Goal: Task Accomplishment & Management: Manage account settings

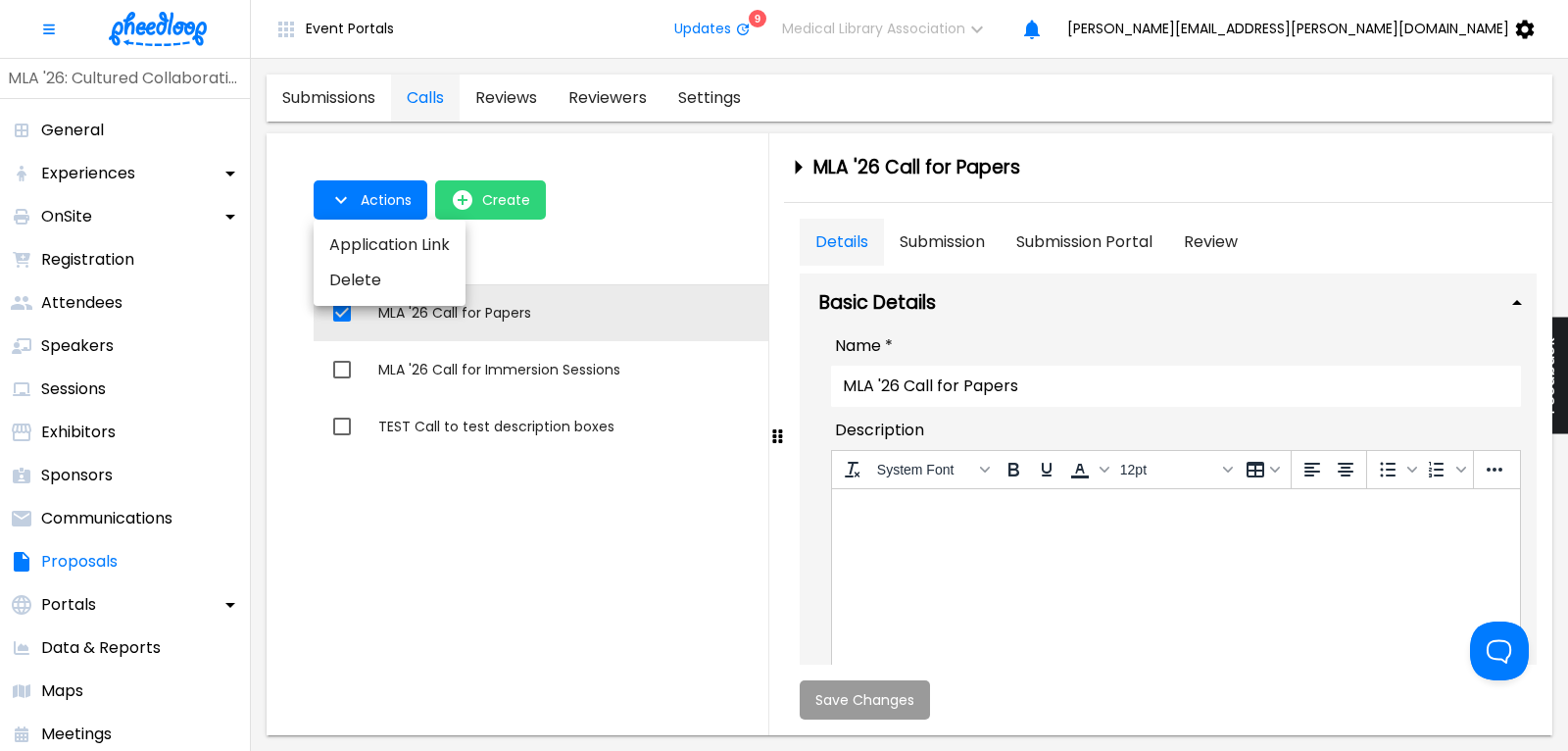
scroll to position [264, 0]
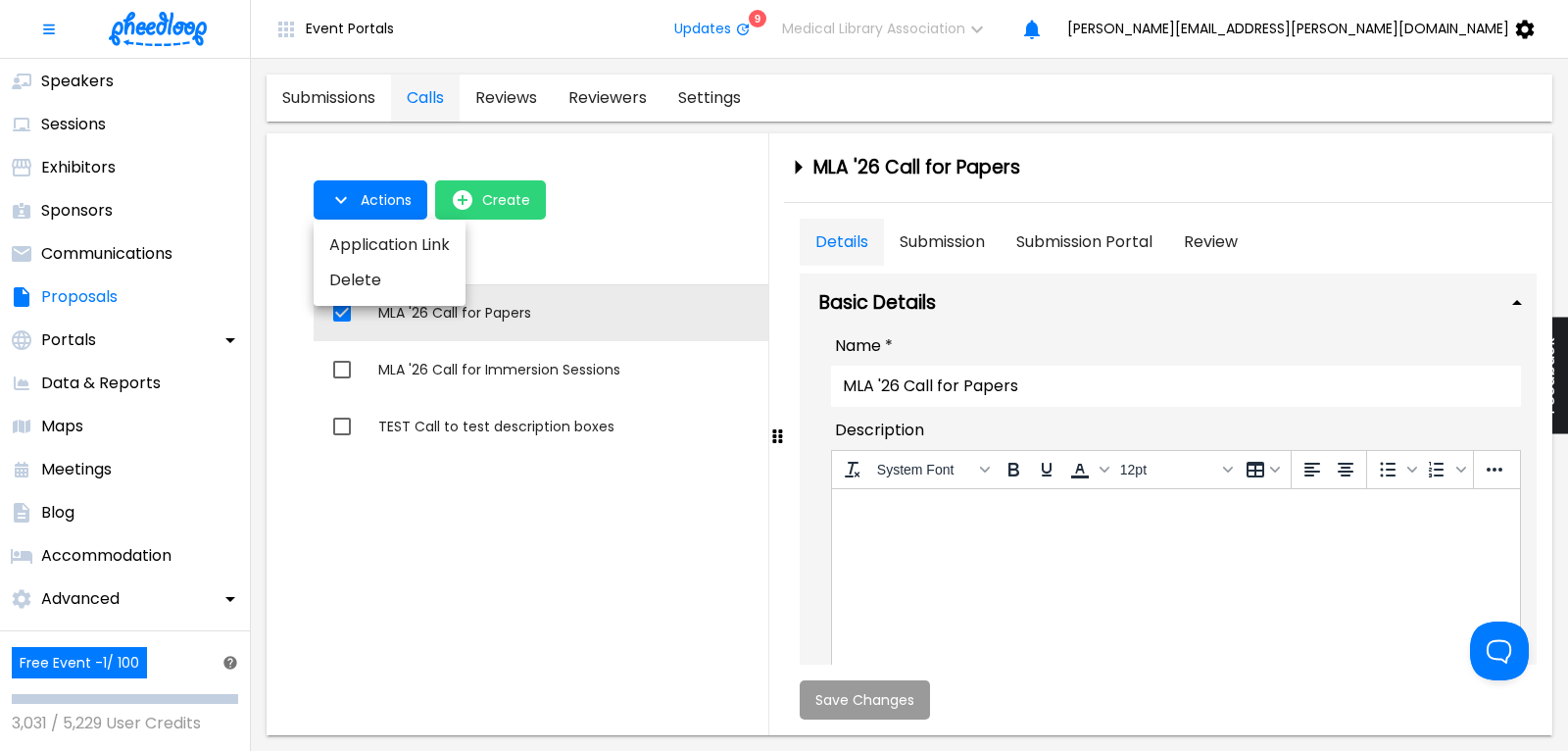
click at [502, 312] on div at bounding box center [784, 376] width 1568 height 751
click at [502, 312] on div "MLA '26 Call for Papers" at bounding box center [775, 313] width 793 height 20
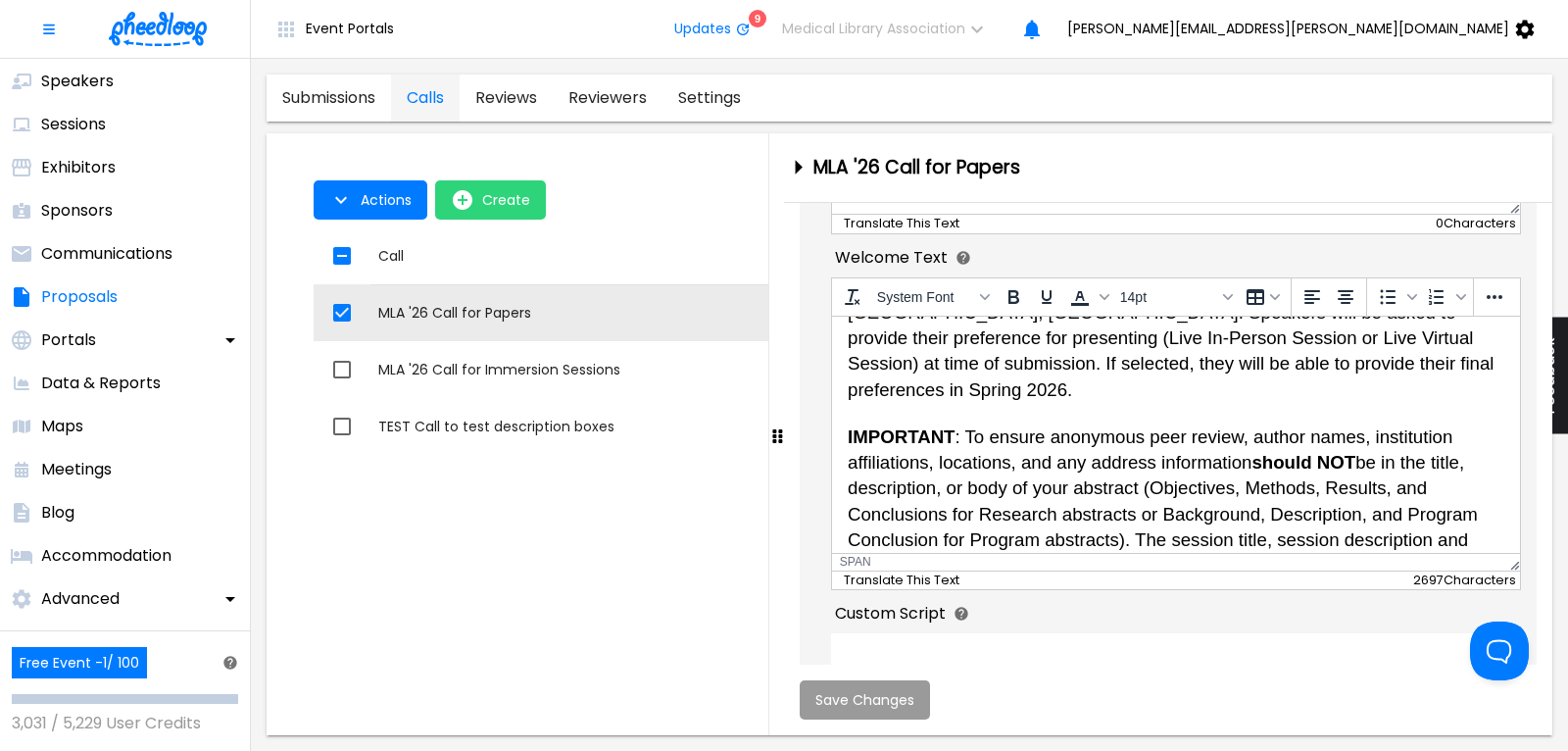
scroll to position [1124, 0]
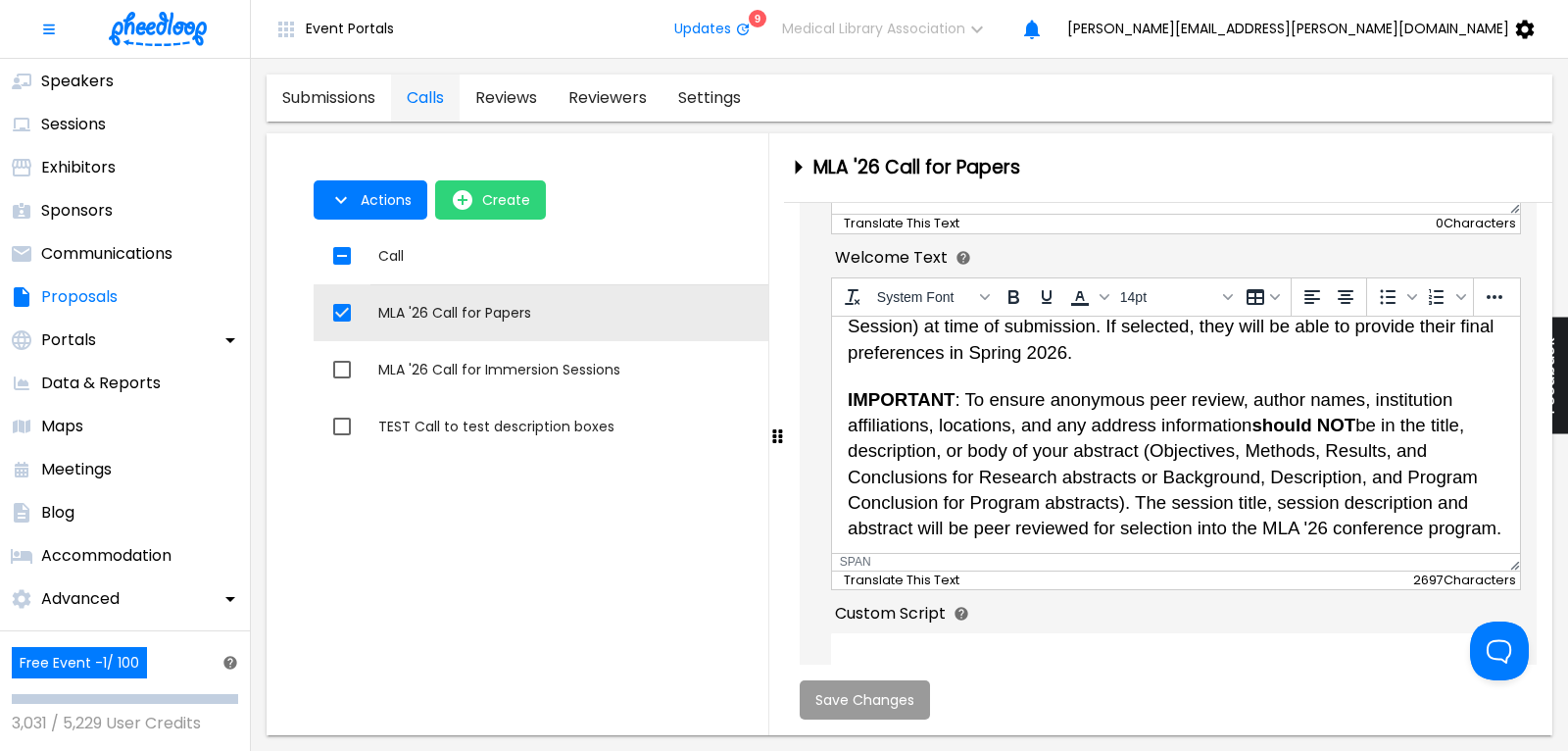
click at [1500, 526] on span "IMPORTANT : To ensure anonymous peer review, author names, institution affiliat…" at bounding box center [1174, 463] width 654 height 149
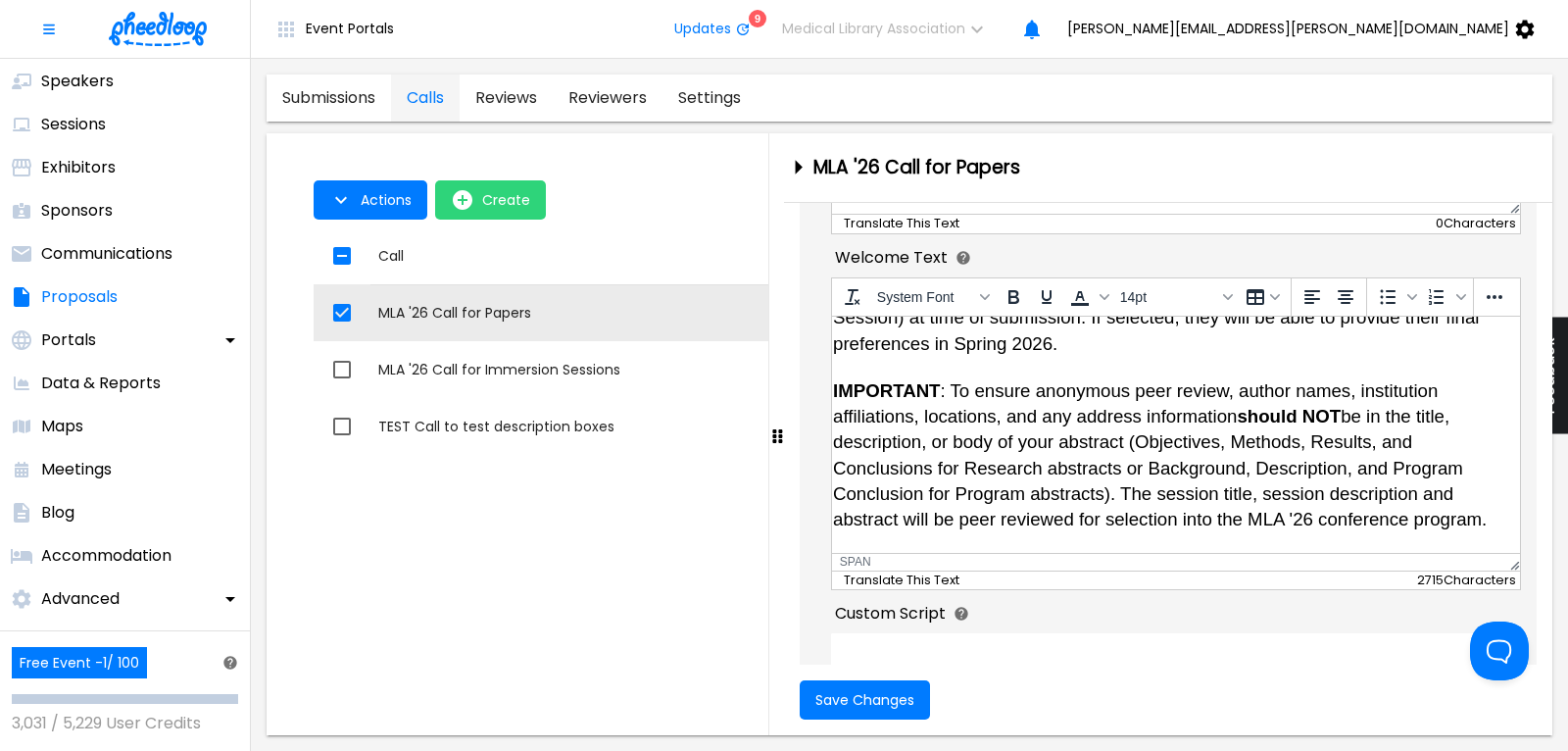
scroll to position [1237, 63]
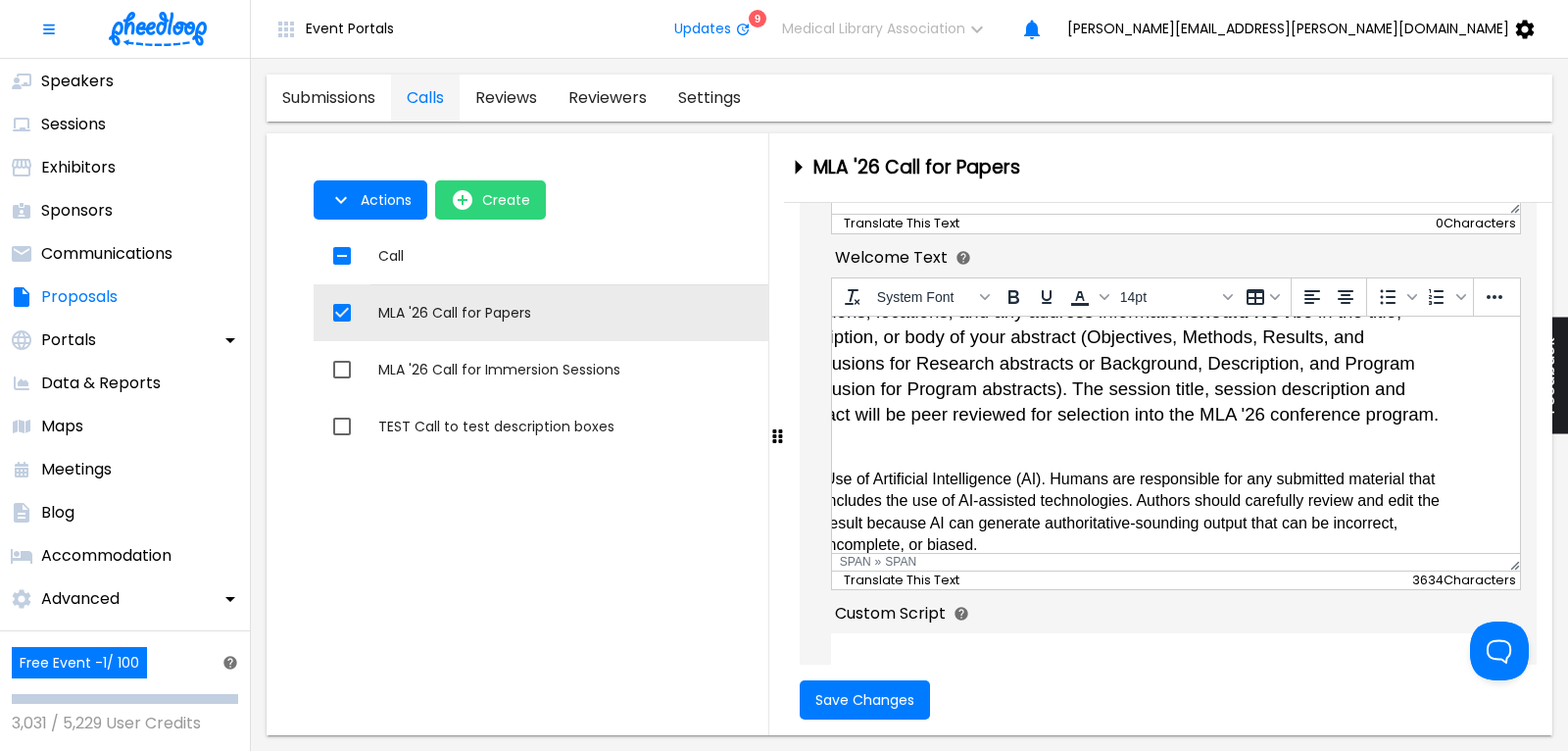
click at [1148, 409] on span "IMPORTANT : To ensure anonymous peer review, author names, institution affiliat…" at bounding box center [1111, 349] width 654 height 149
click at [1011, 483] on span "Use of Artificial Intelligence (AI). Humans are responsible for any submitted m…" at bounding box center [1132, 511] width 616 height 82
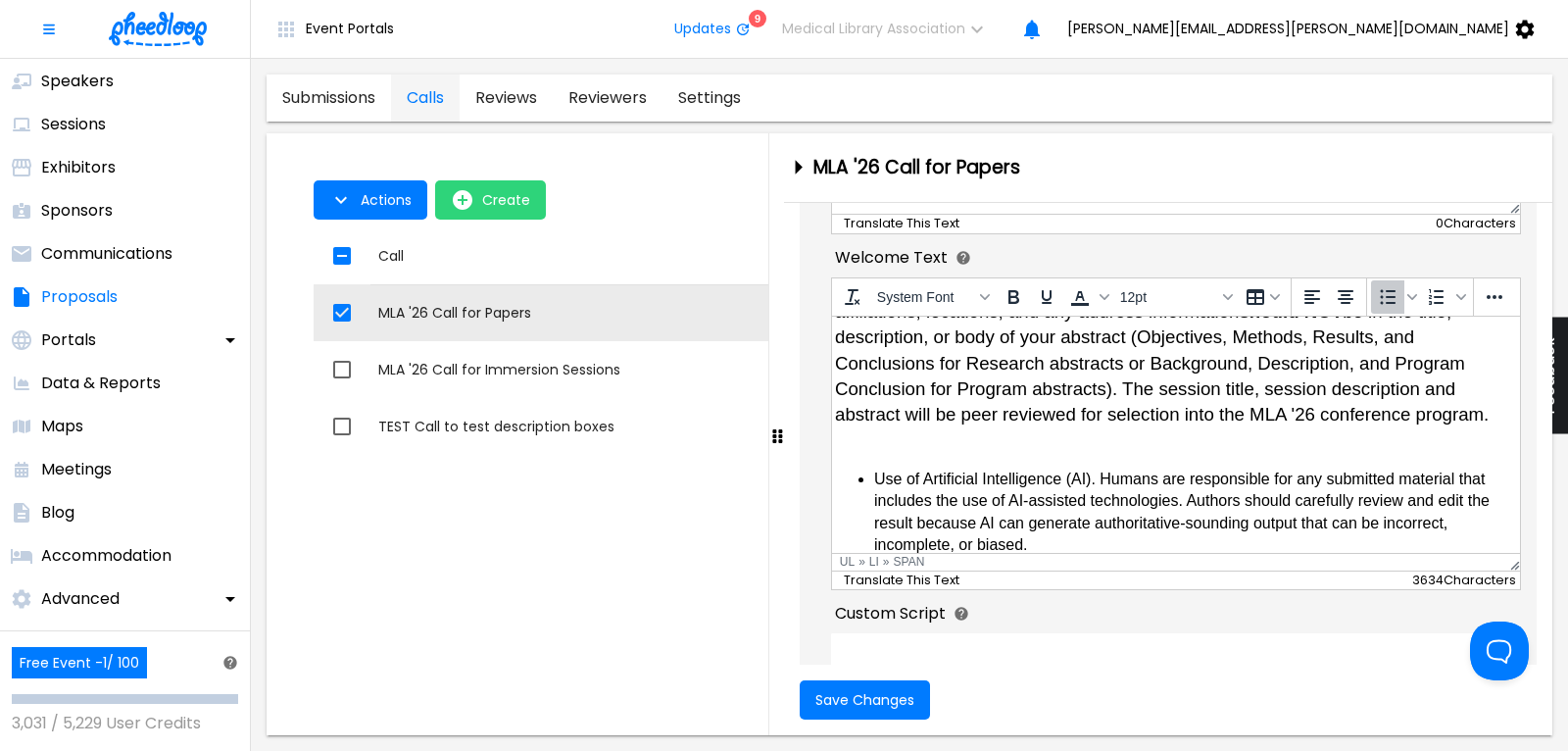
scroll to position [1237, 0]
click at [886, 473] on span "Use of Artificial Intelligence (AI). Humans are responsible for any submitted m…" at bounding box center [1194, 511] width 616 height 82
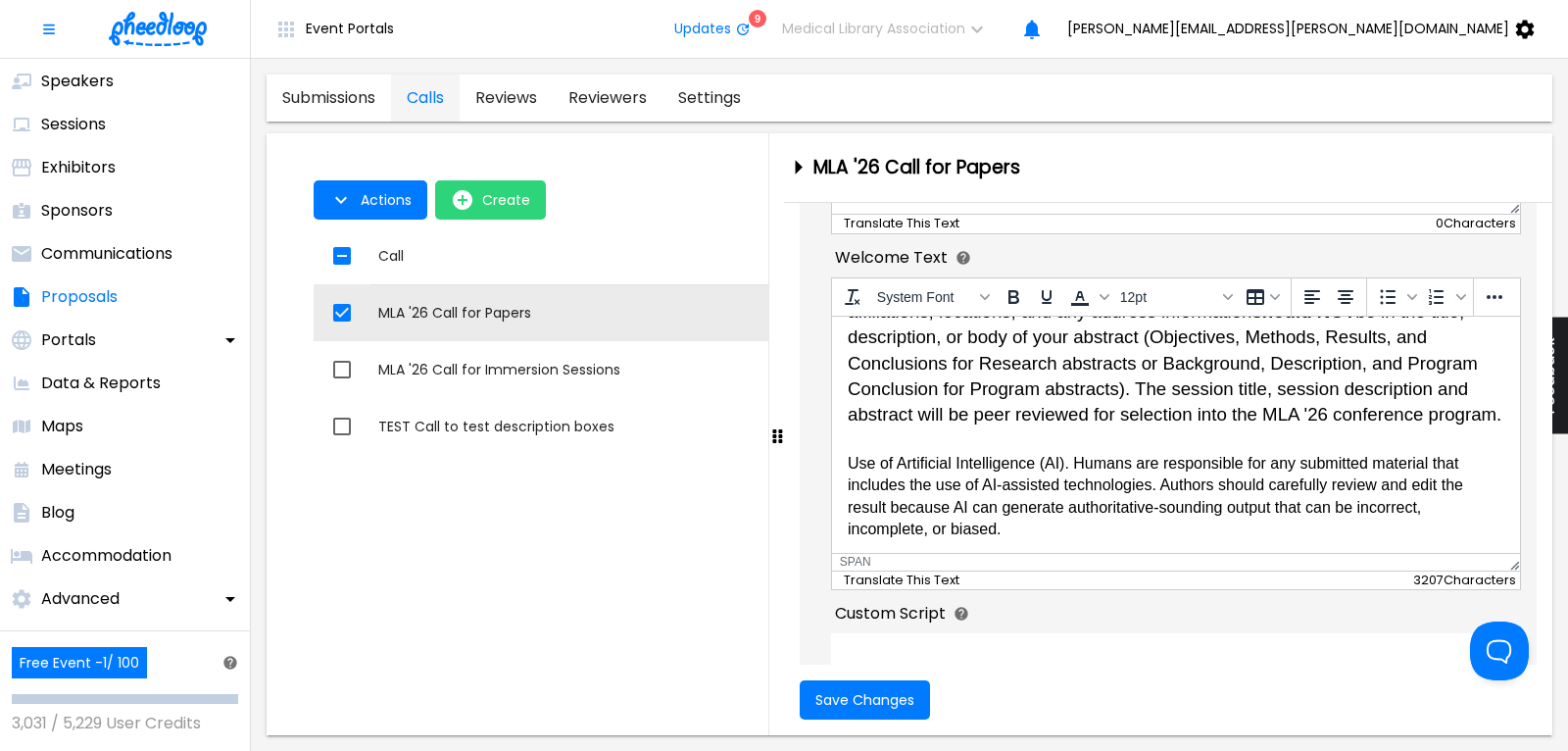
click at [908, 357] on span "IMPORTANT : To ensure anonymous peer review, author names, institution affiliat…" at bounding box center [1174, 349] width 654 height 149
click at [899, 464] on span "Use of Artificial Intelligence (AI). Humans are responsible for any submitted m…" at bounding box center [1155, 495] width 616 height 82
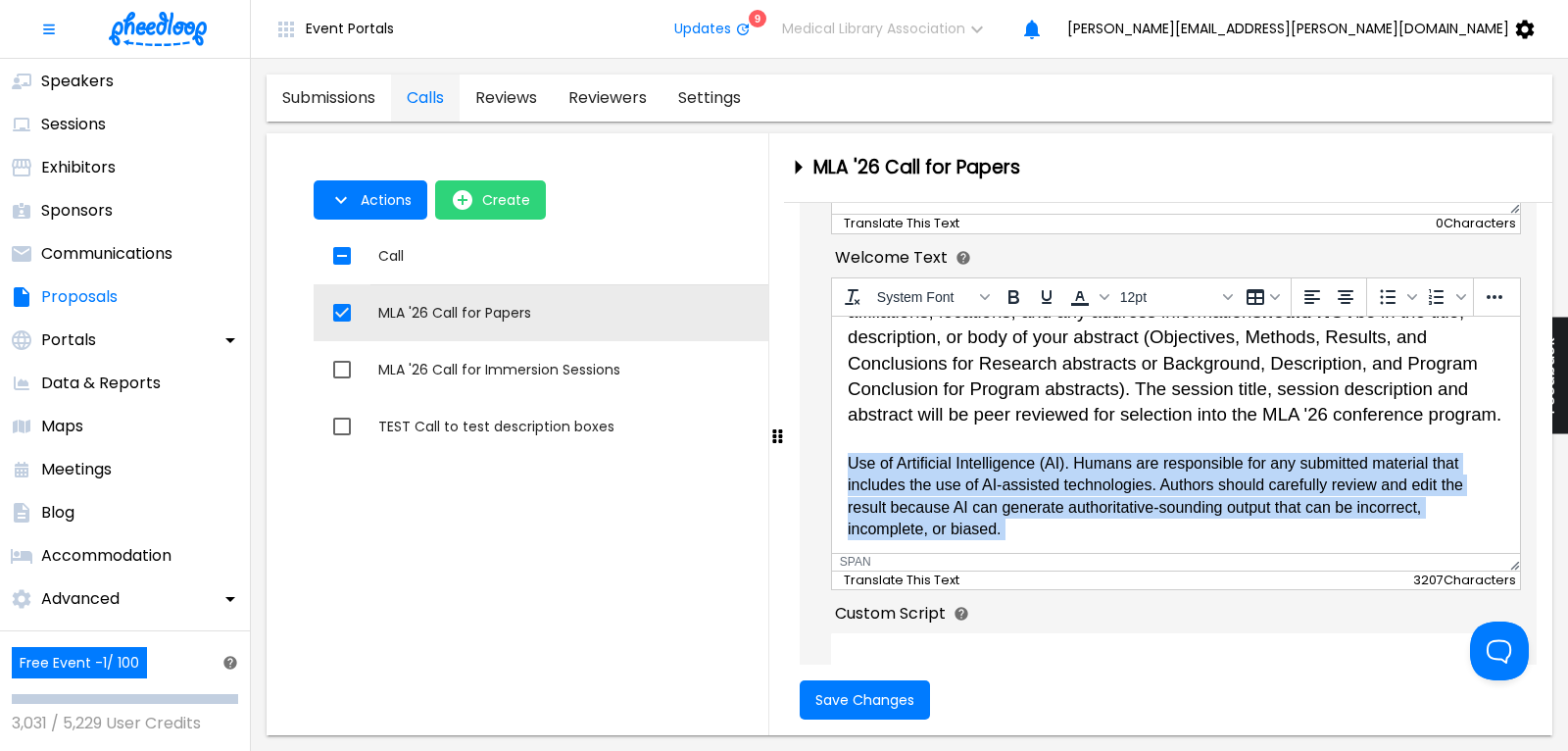
drag, startPoint x: 850, startPoint y: 457, endPoint x: 910, endPoint y: 523, distance: 89.2
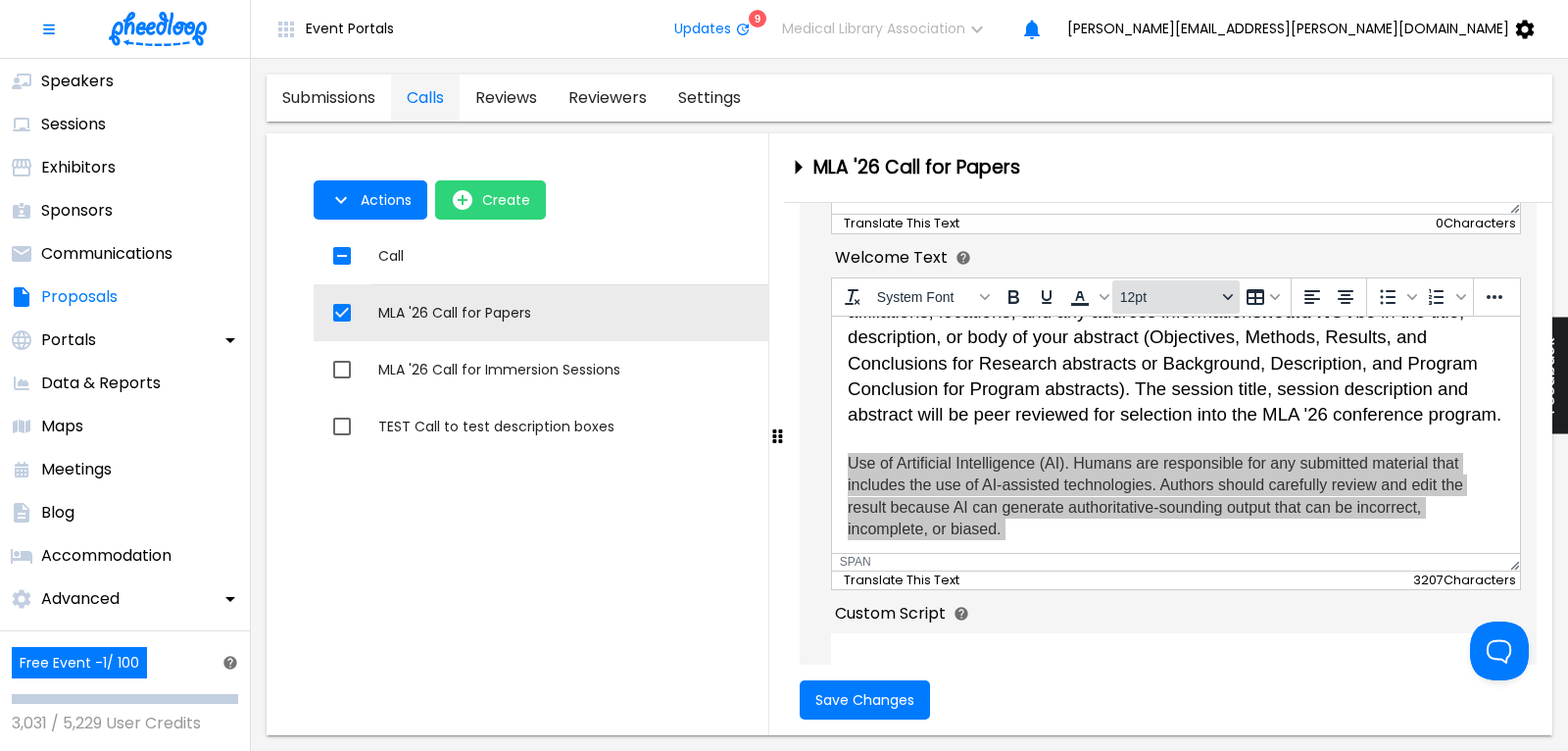
click at [1226, 300] on icon "Font sizes" at bounding box center [1228, 297] width 10 height 10
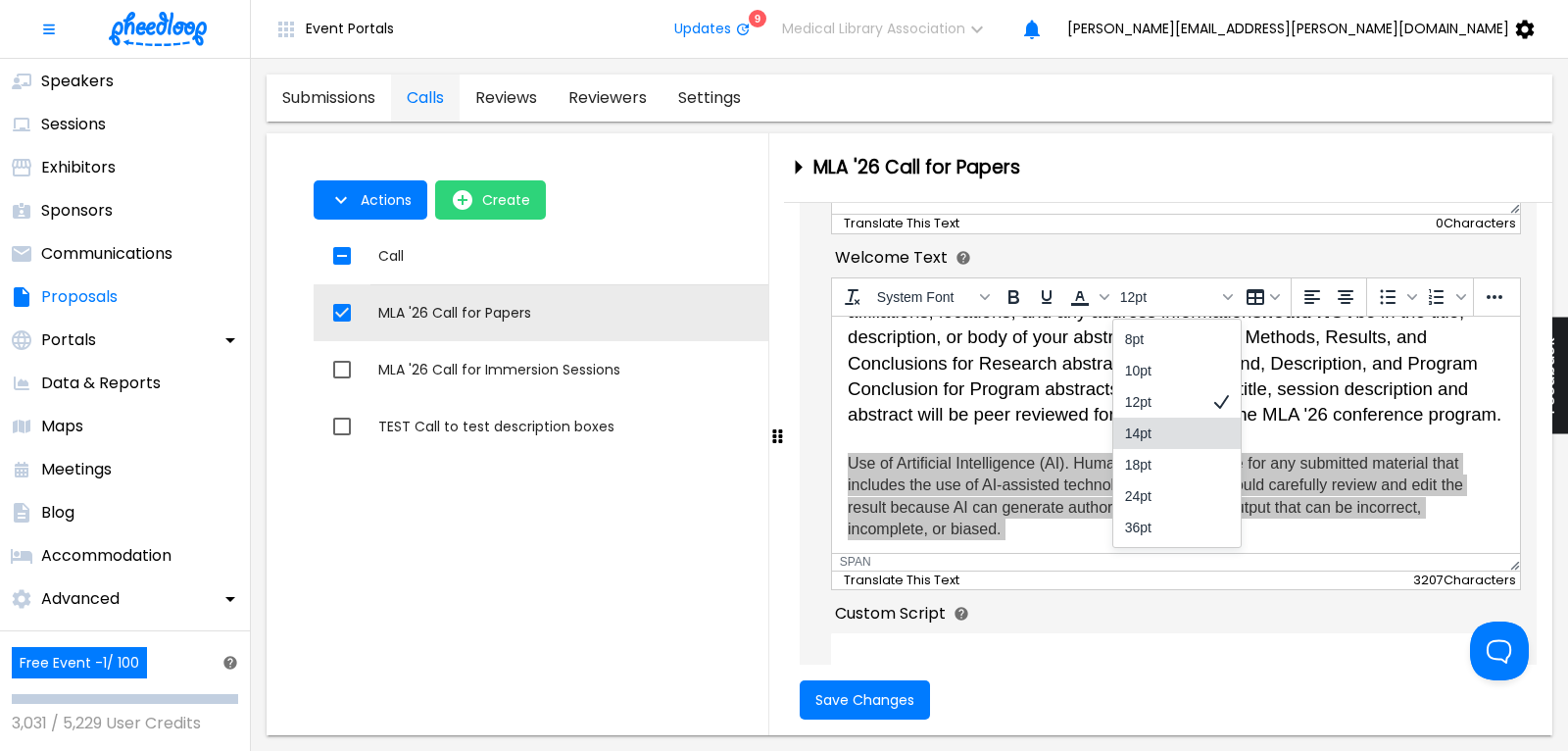
click at [1168, 432] on div "14pt" at bounding box center [1164, 433] width 77 height 24
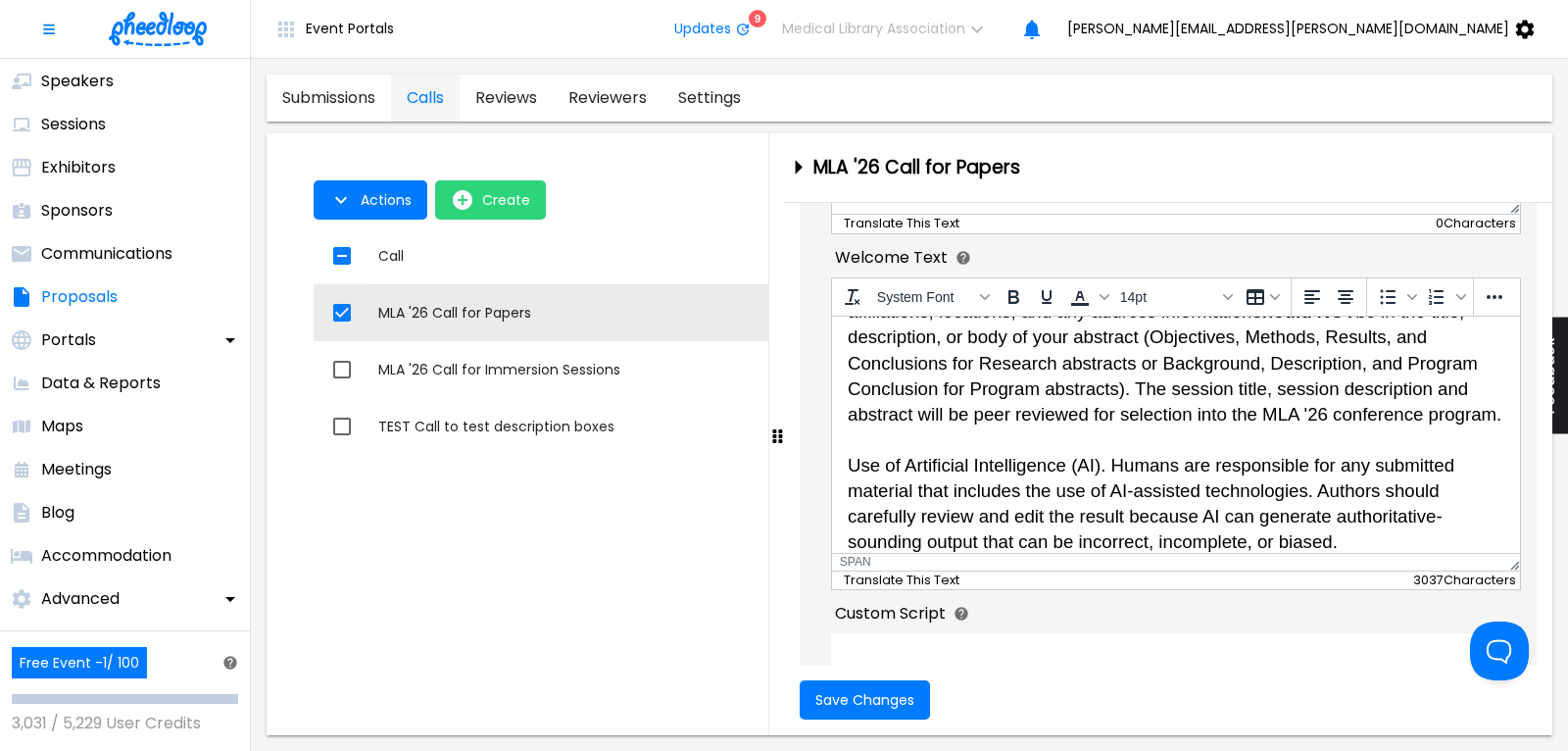
drag, startPoint x: 852, startPoint y: 460, endPoint x: 1100, endPoint y: 460, distance: 248.0
click at [1100, 460] on span "IMPORTANT : To ensure anonymous peer review, author names, institution affiliat…" at bounding box center [1174, 412] width 654 height 276
click at [1014, 303] on icon "Bold" at bounding box center [1014, 297] width 24 height 24
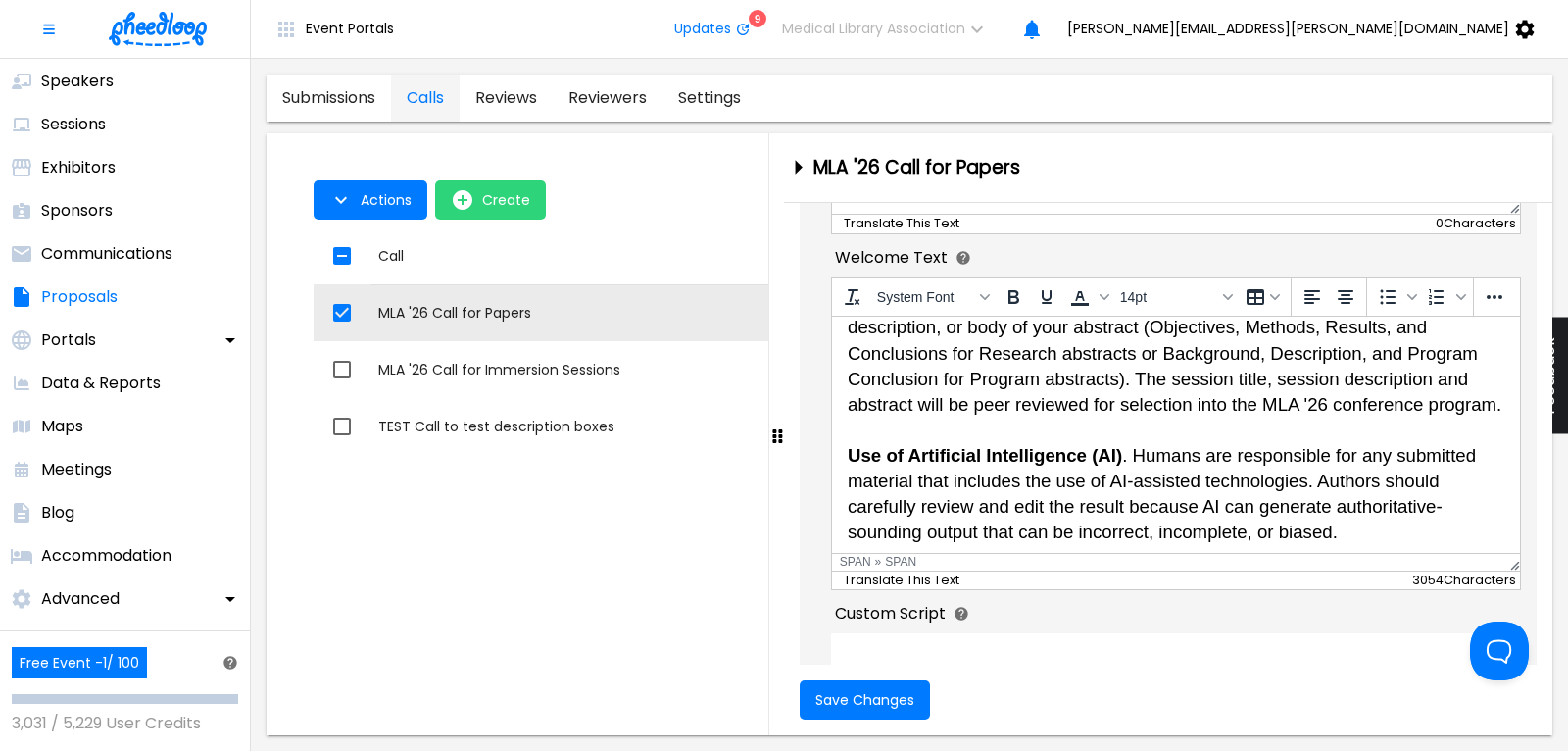
scroll to position [1252, 0]
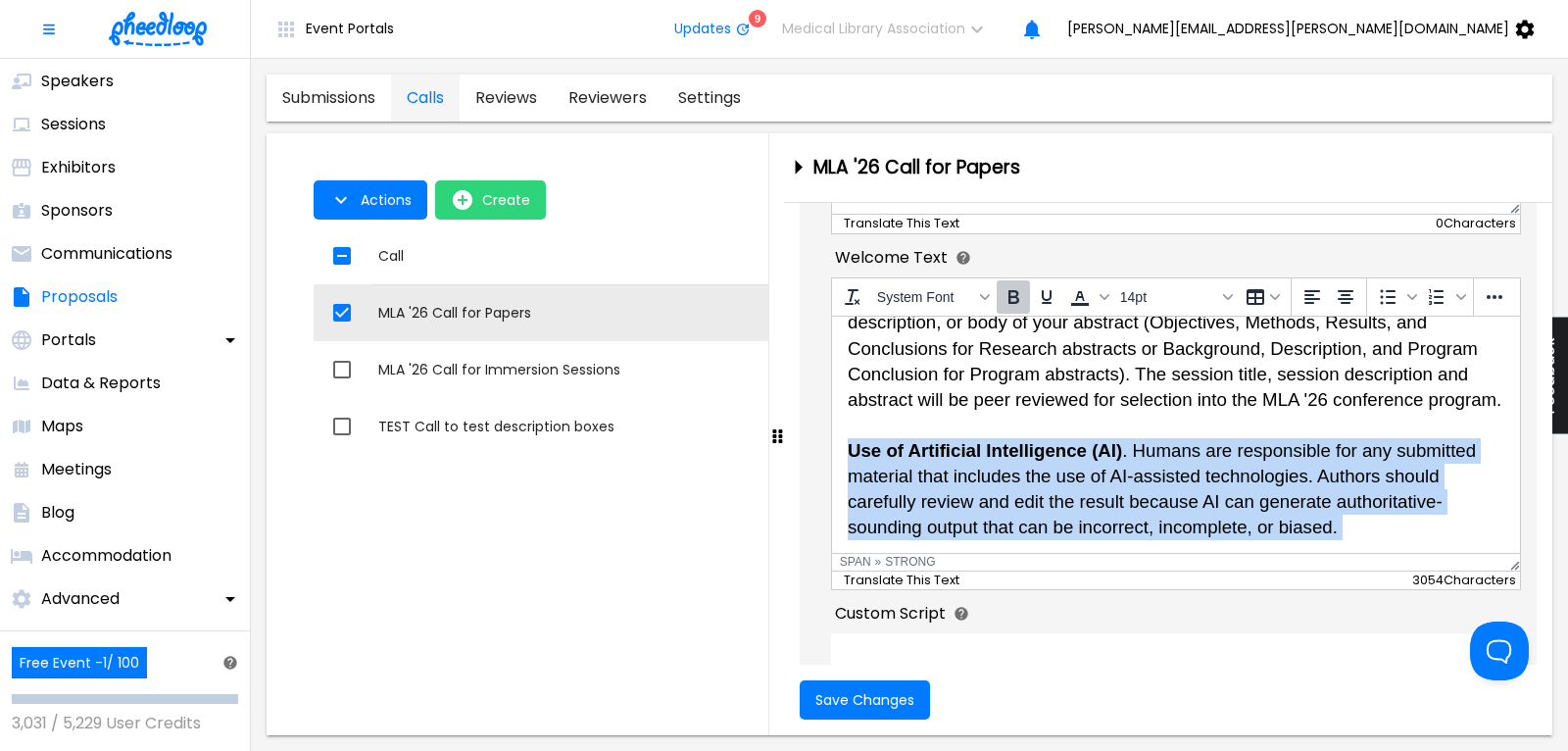
drag, startPoint x: 1356, startPoint y: 528, endPoint x: 837, endPoint y: 457, distance: 523.8
copy span "Use of Artificial Intelligence (AI) . Humans are responsible for any submitted …"
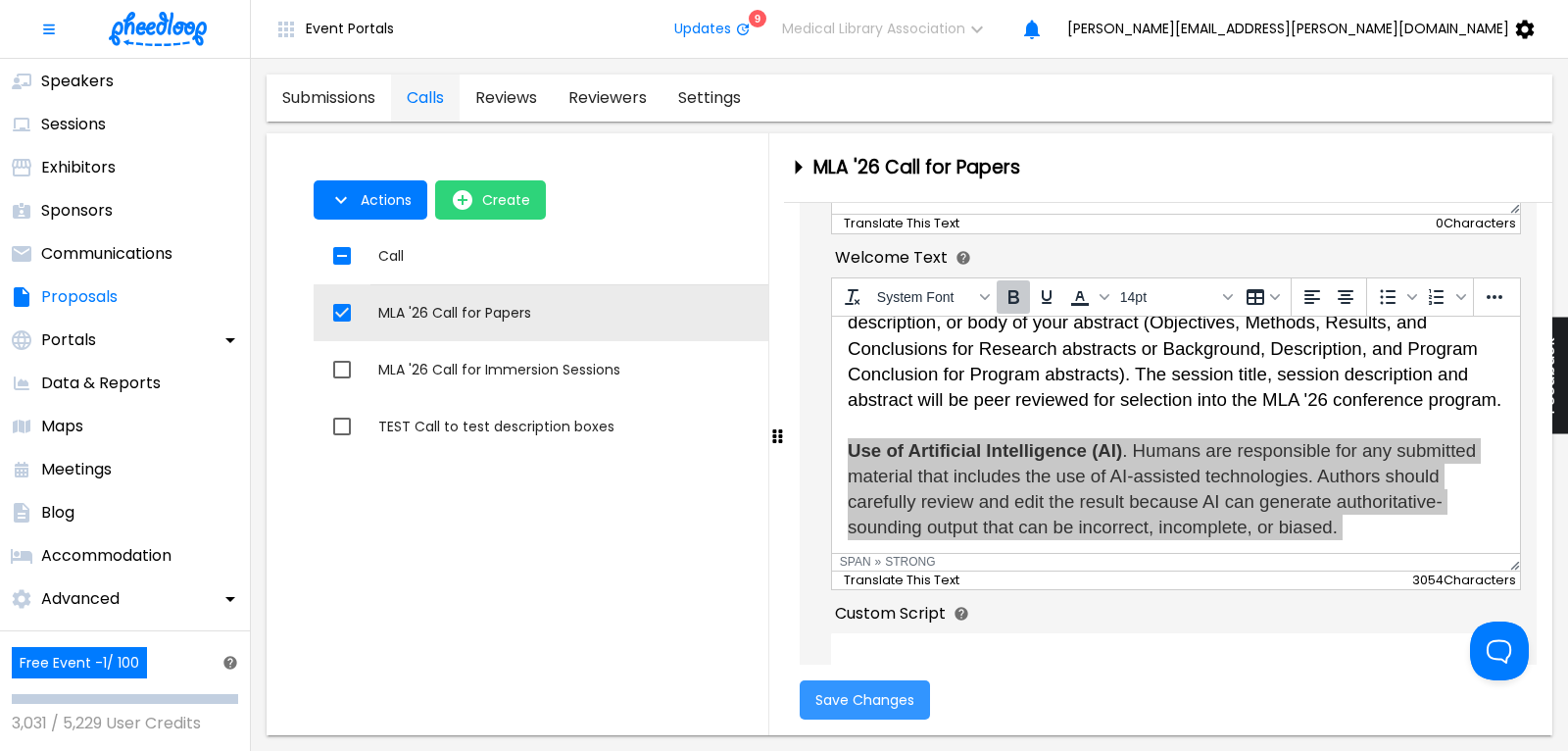
click at [873, 691] on span "Save Changes" at bounding box center [865, 699] width 99 height 16
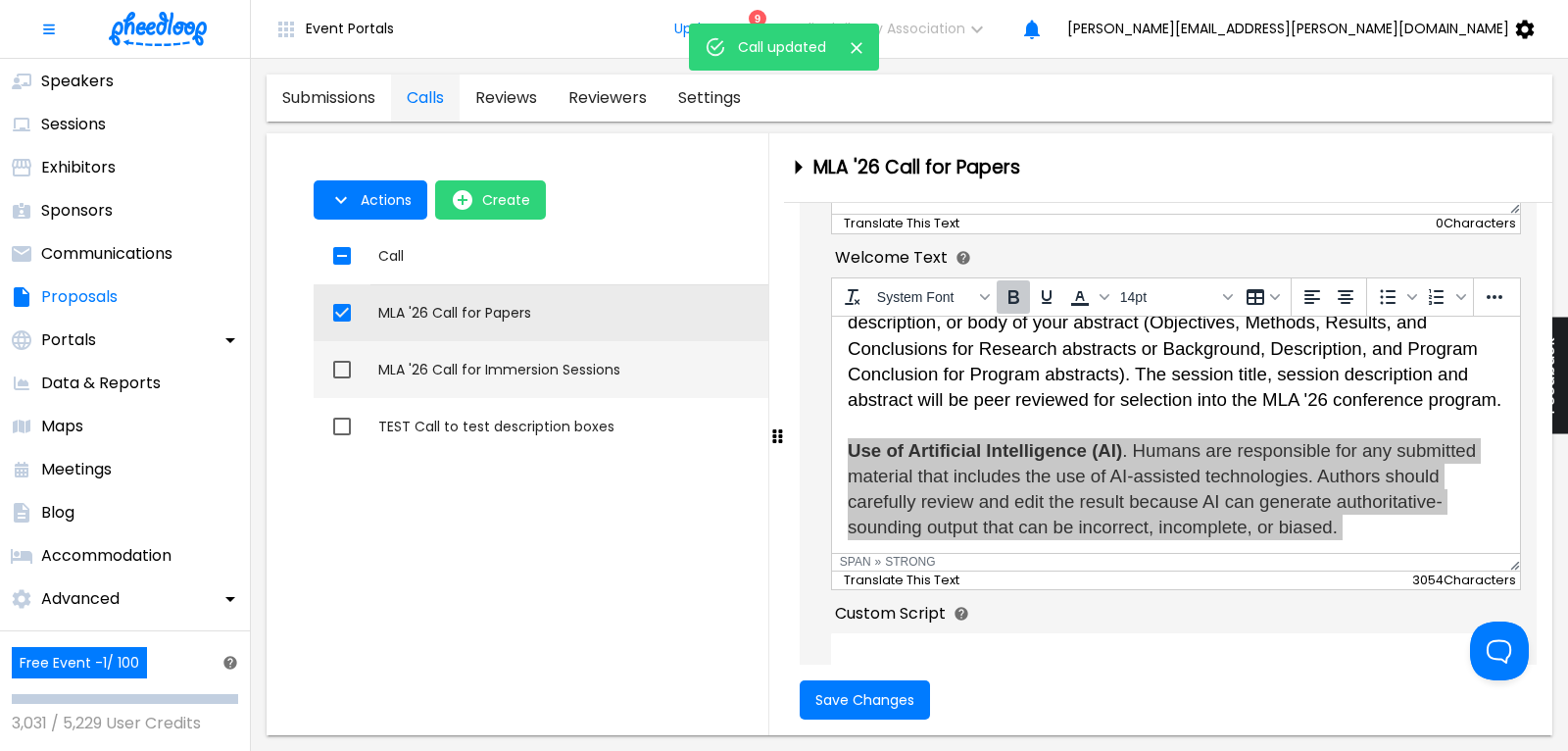
click at [528, 376] on div "MLA '26 Call for Immersion Sessions" at bounding box center [775, 370] width 793 height 20
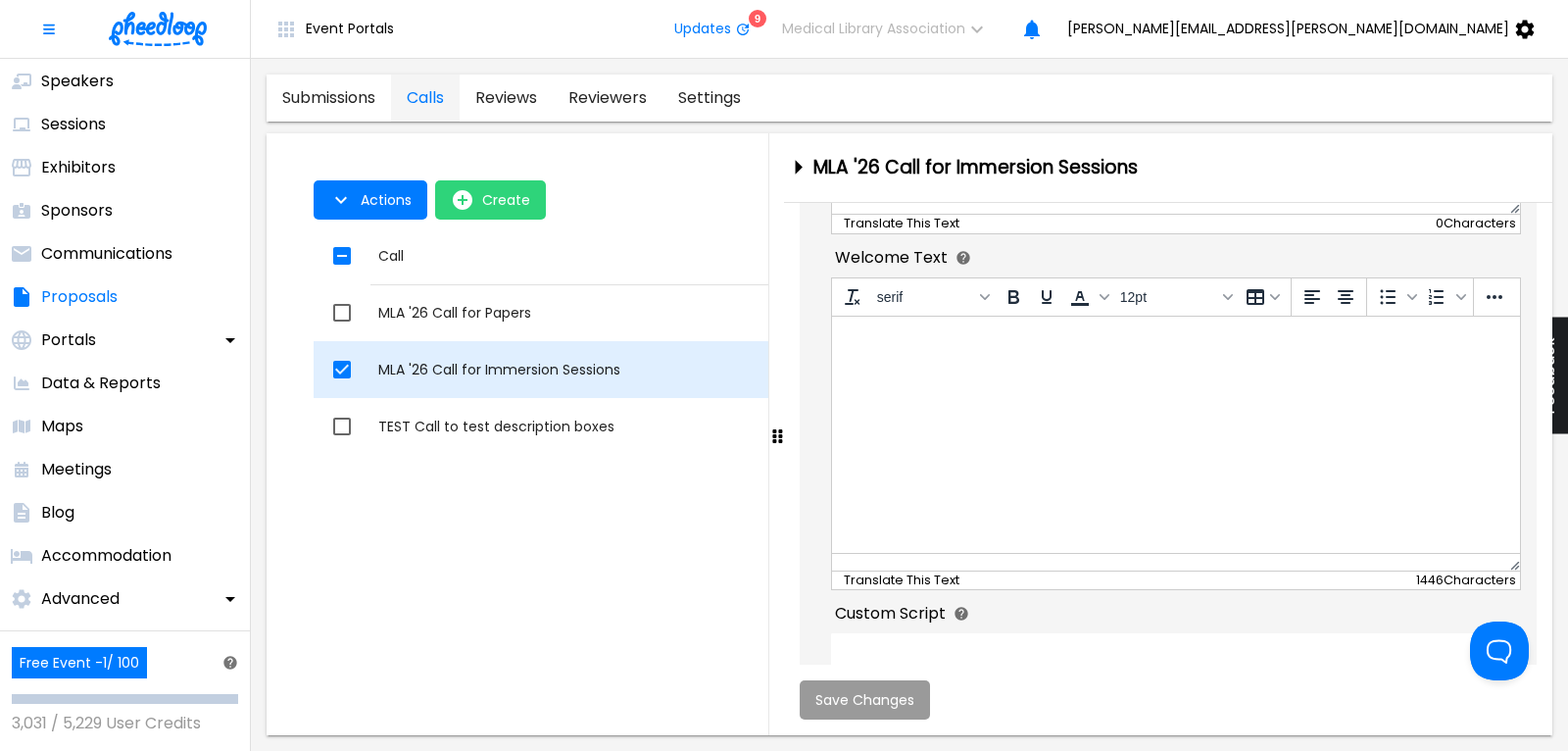
checkbox input "false"
checkbox input "true"
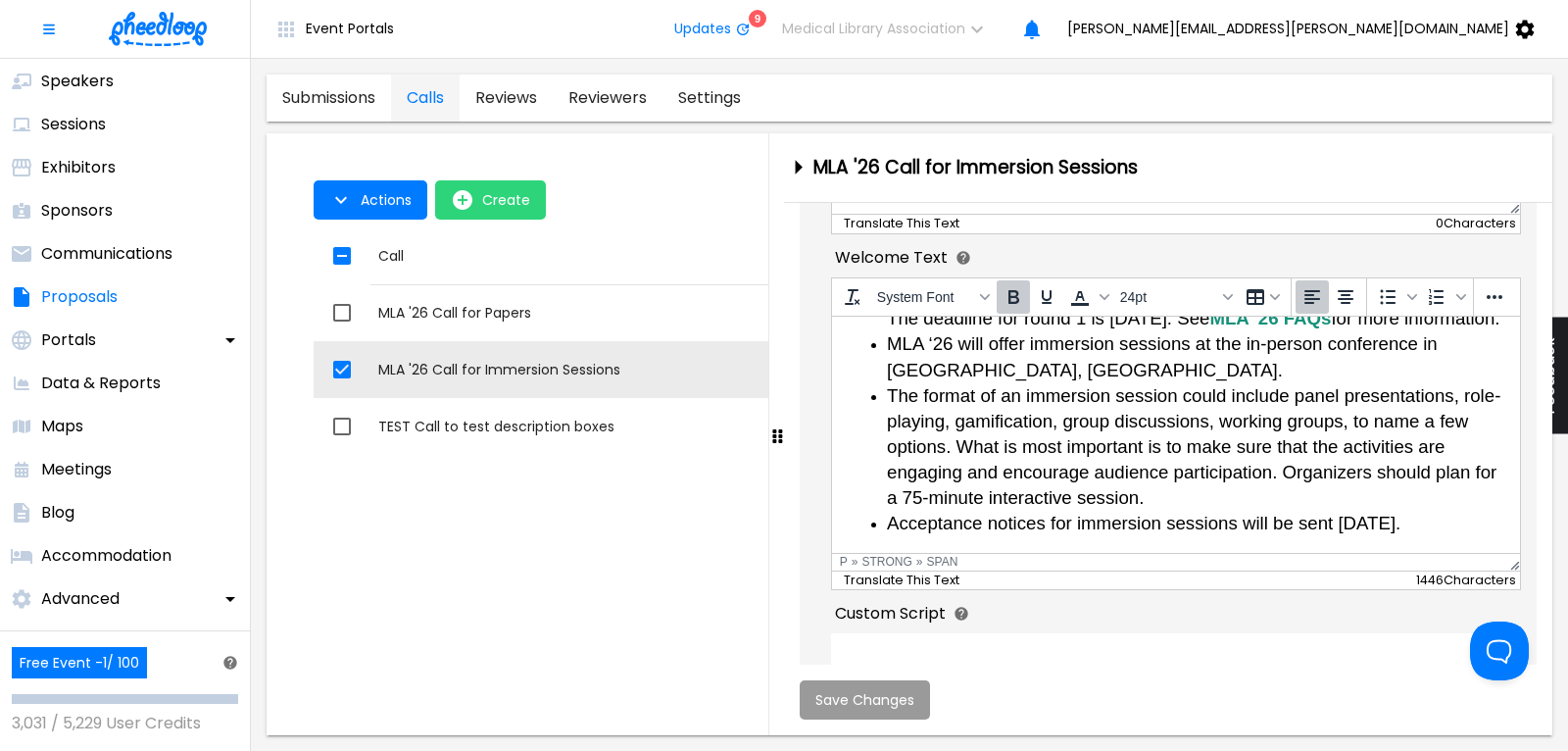
scroll to position [662, 0]
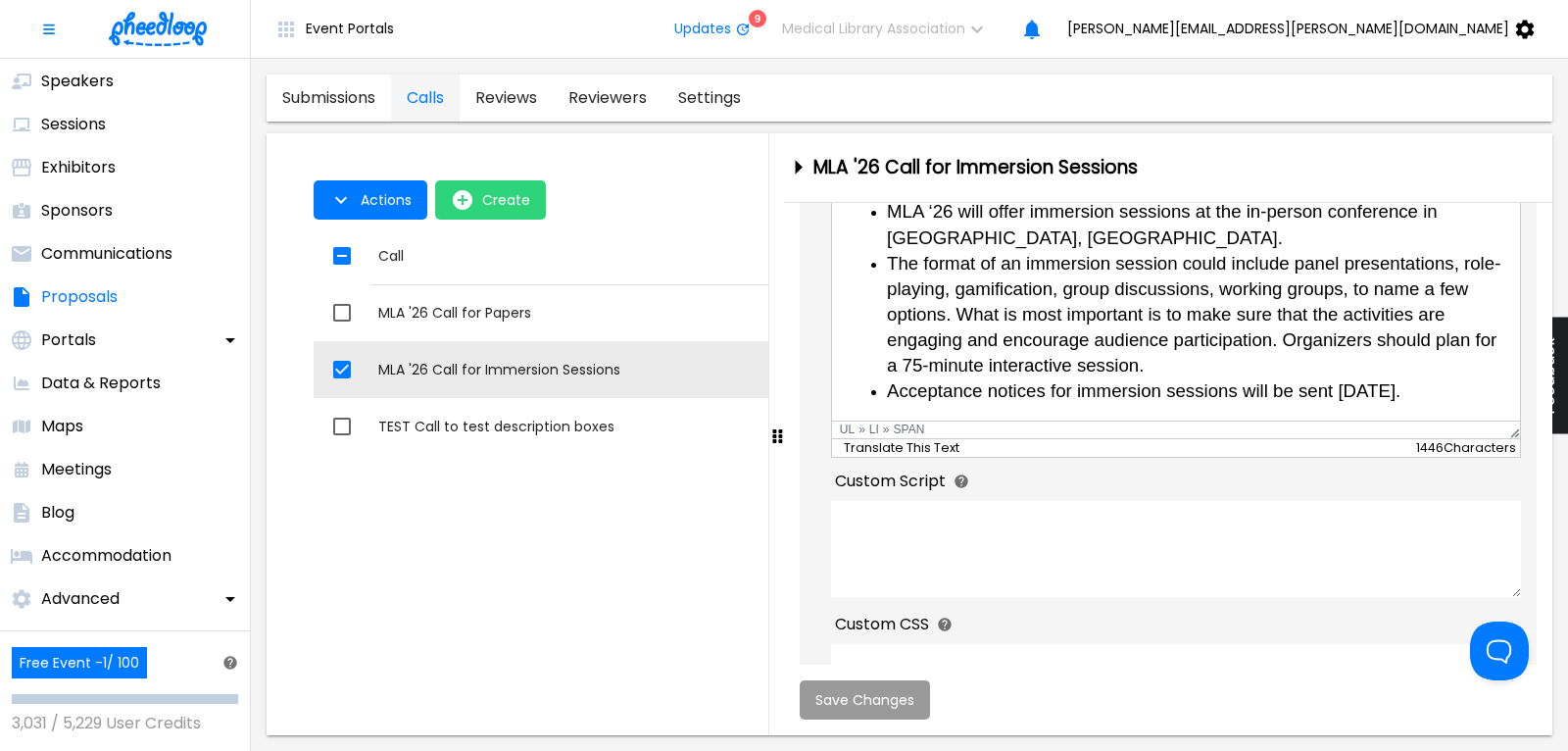
click at [1453, 390] on li "Acceptance notices for immersion sessions will be sent [DATE]." at bounding box center [1195, 390] width 618 height 26
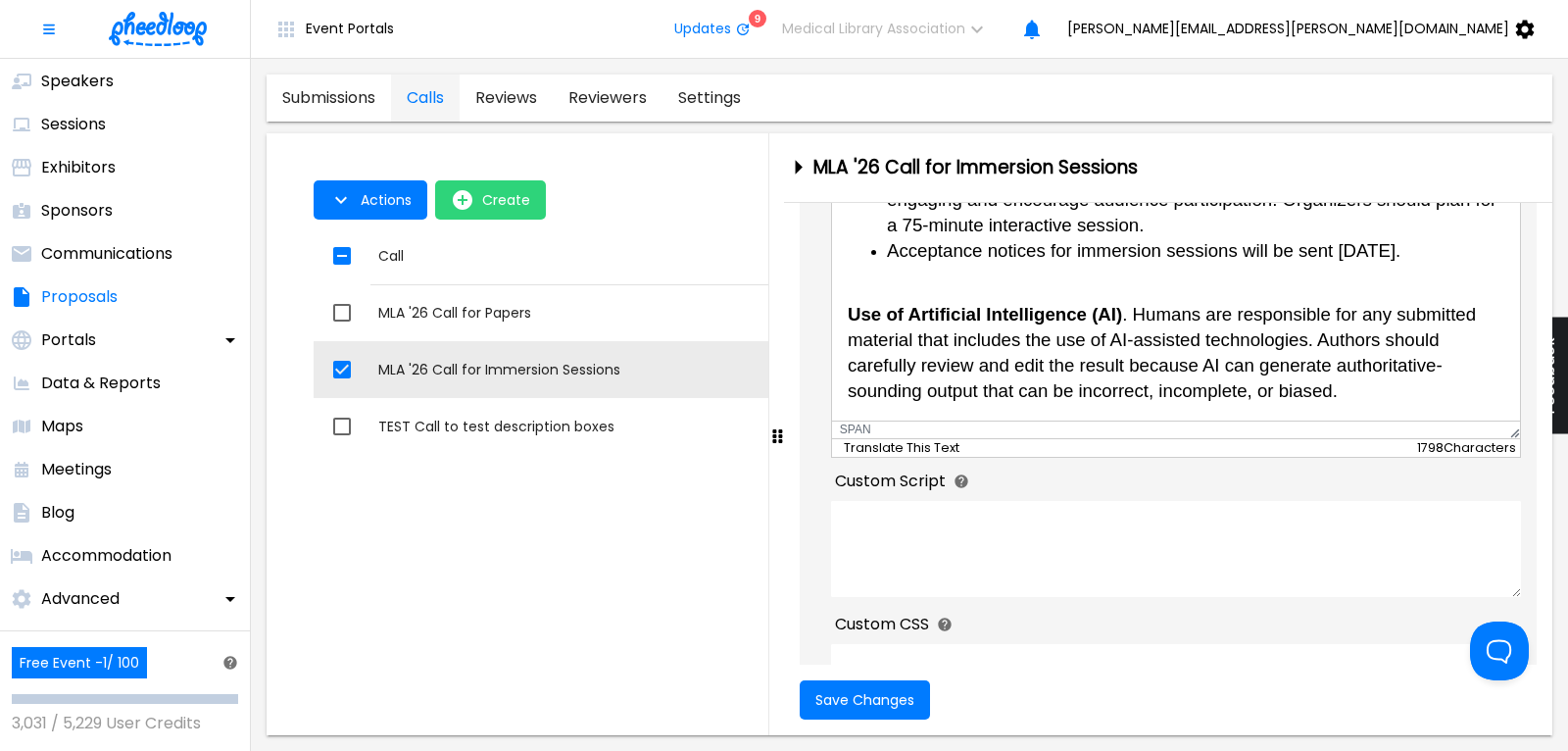
scroll to position [721, 0]
click at [859, 698] on span "Save Changes" at bounding box center [865, 699] width 99 height 16
